Goal: Transaction & Acquisition: Purchase product/service

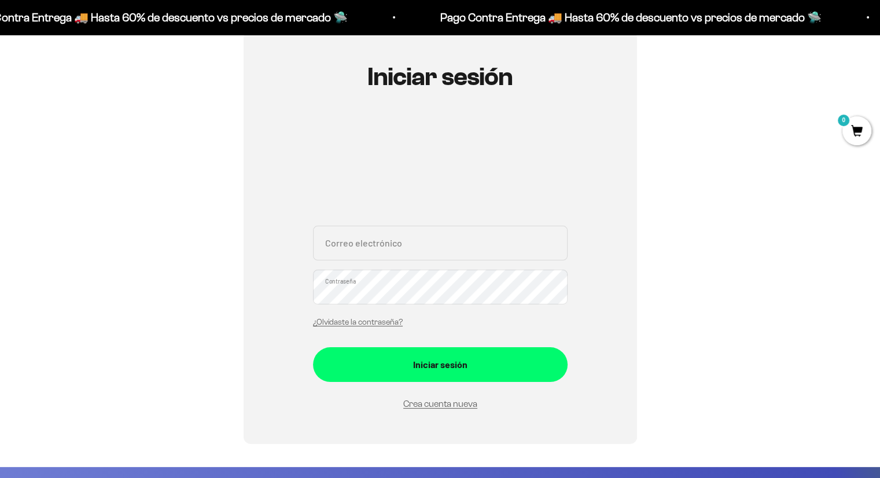
scroll to position [116, 0]
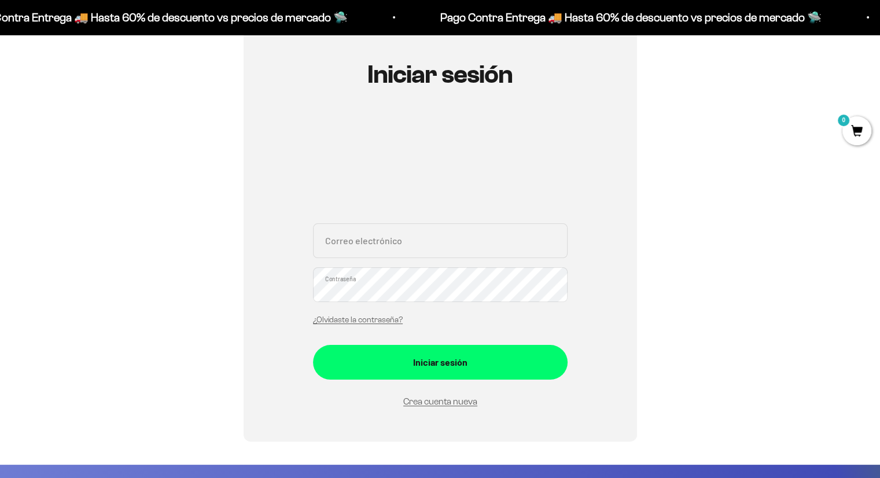
type input "[PERSON_NAME][EMAIL_ADDRESS][DOMAIN_NAME]"
click at [455, 289] on div "daniel.gomezbotero@hotmail.com Correo electrónico Contraseña ¿Olvidaste la cont…" at bounding box center [440, 277] width 254 height 108
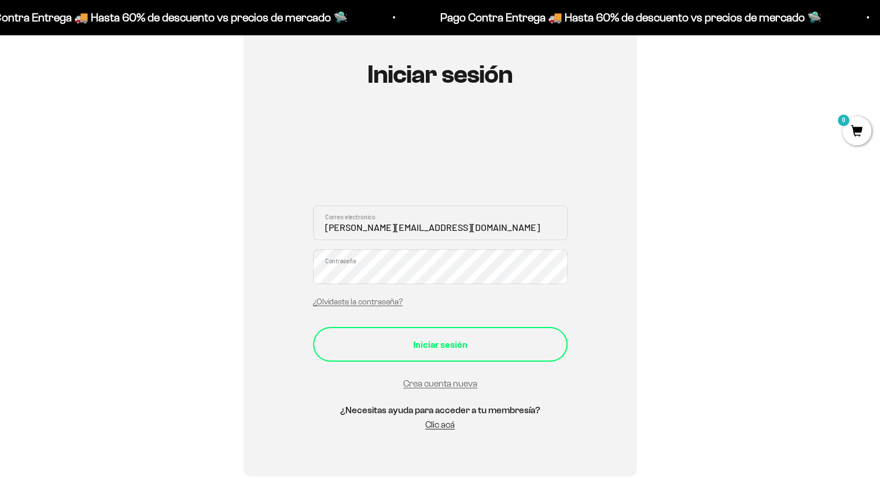
click at [538, 349] on div "Iniciar sesión" at bounding box center [440, 344] width 208 height 15
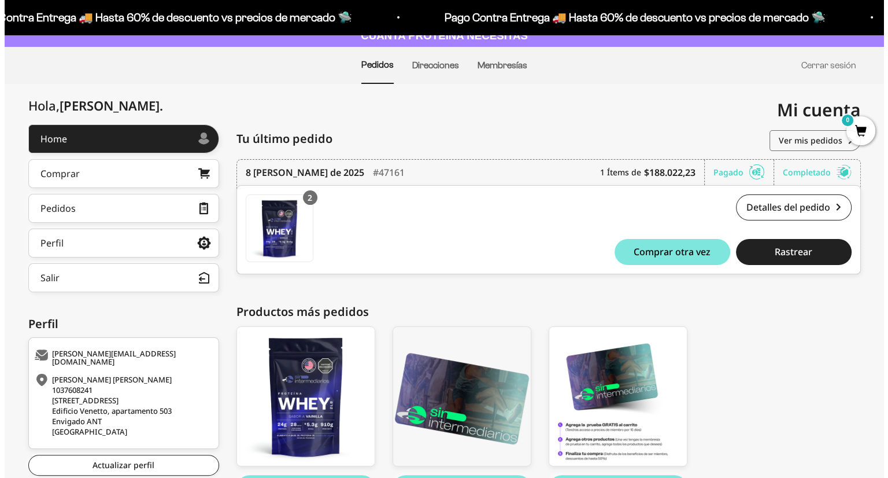
scroll to position [116, 0]
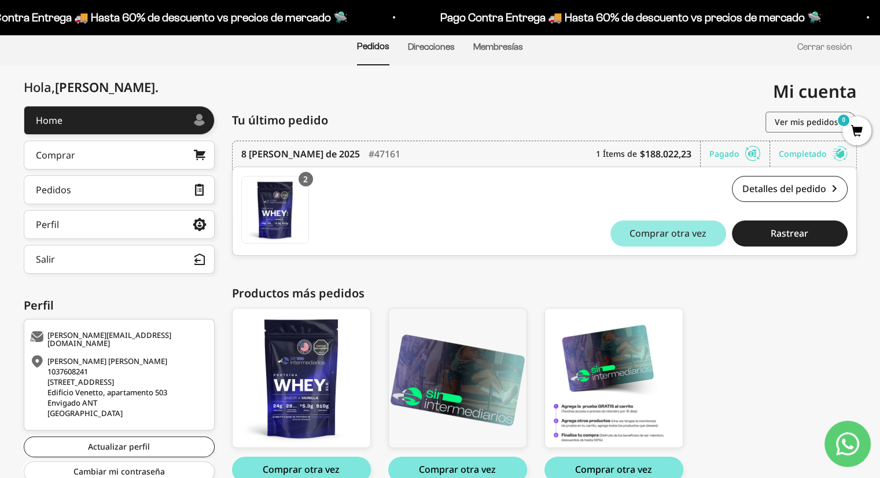
click at [673, 228] on span "Comprar otra vez" at bounding box center [667, 232] width 77 height 9
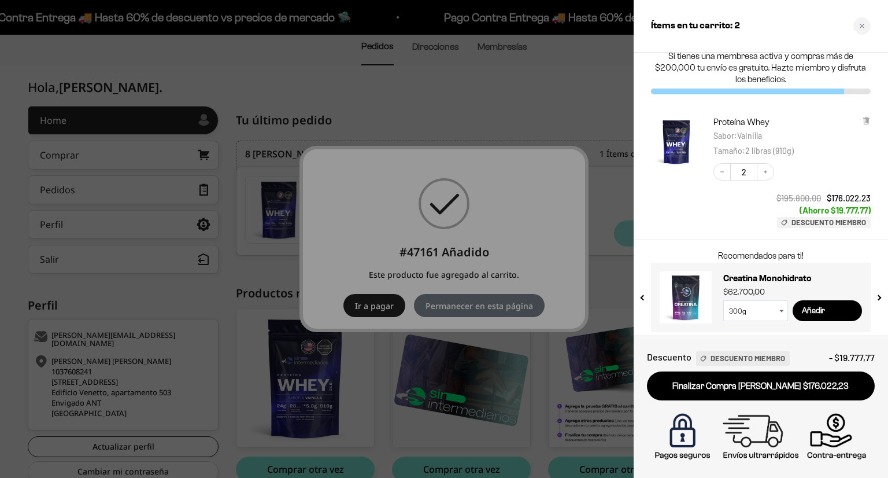
scroll to position [18, 0]
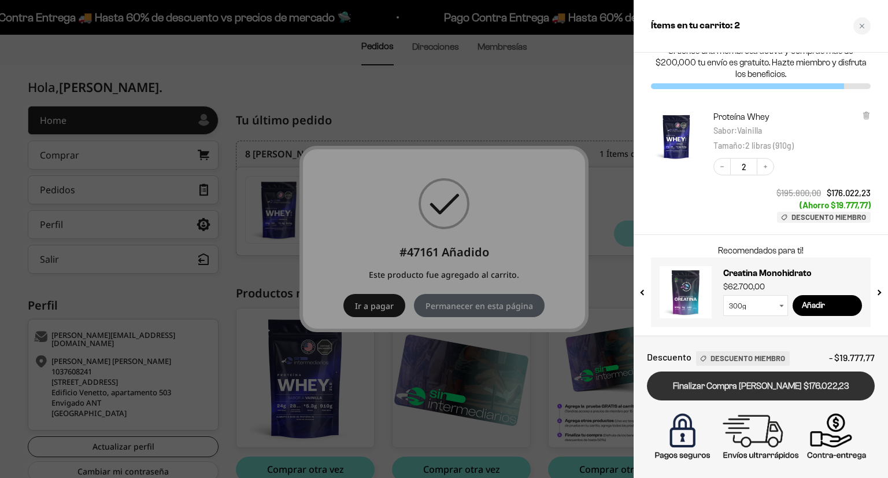
click at [743, 392] on link "Finalizar Compra [PERSON_NAME] $176.022,23" at bounding box center [761, 385] width 228 height 29
